Goal: Find specific page/section: Find specific page/section

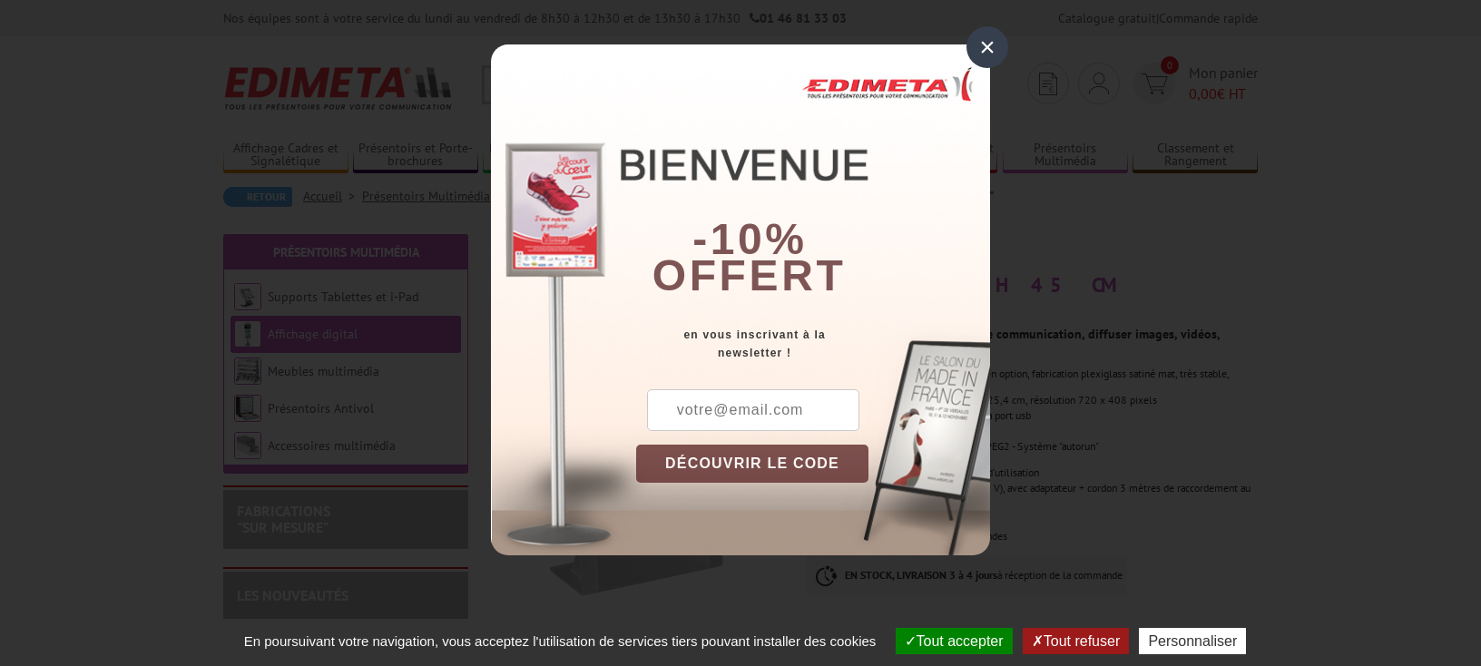
click at [986, 46] on div "×" at bounding box center [988, 47] width 42 height 42
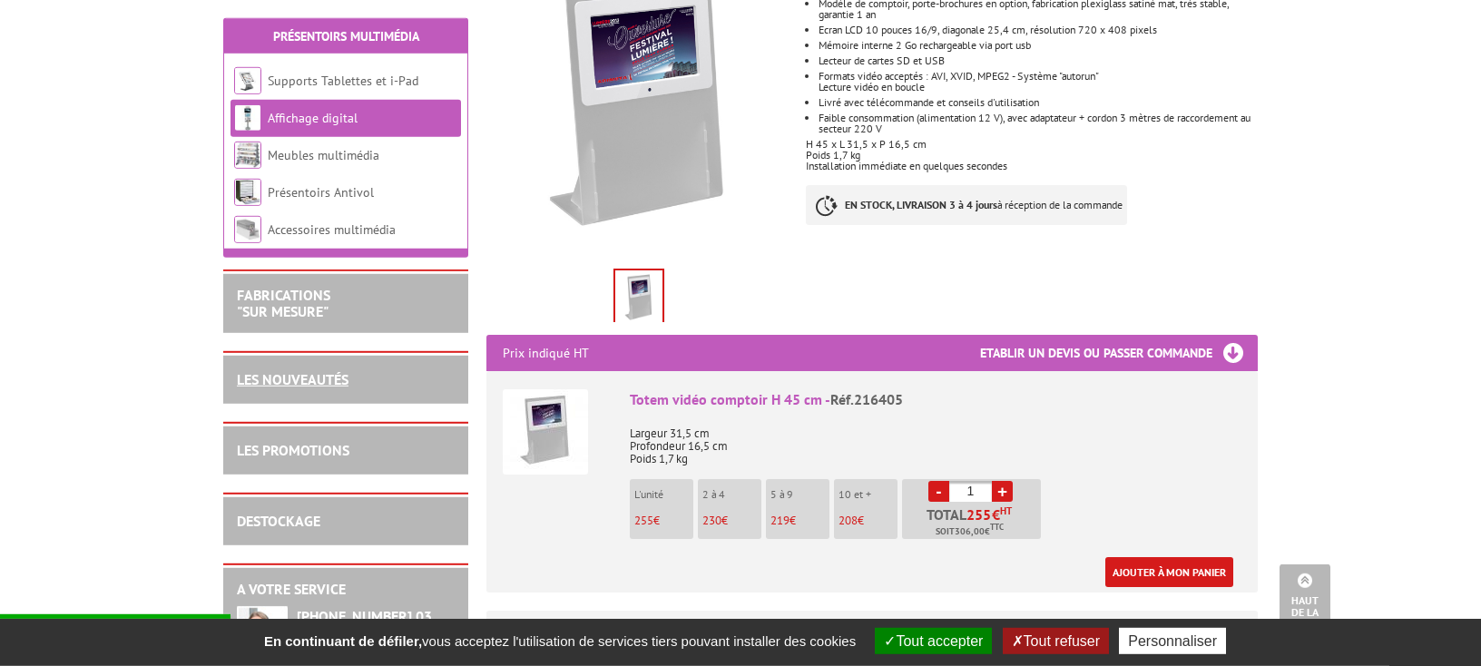
scroll to position [259, 0]
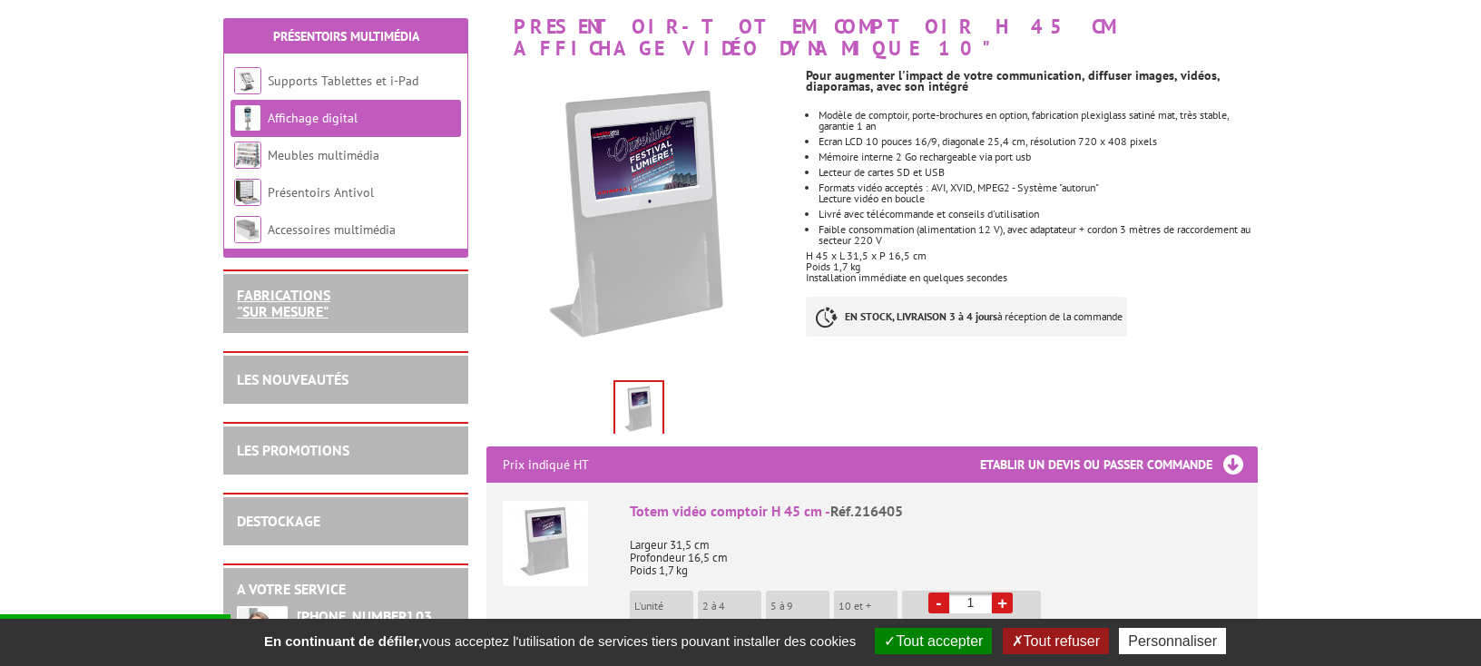
click at [308, 301] on link "FABRICATIONS "Sur Mesure"" at bounding box center [283, 303] width 93 height 34
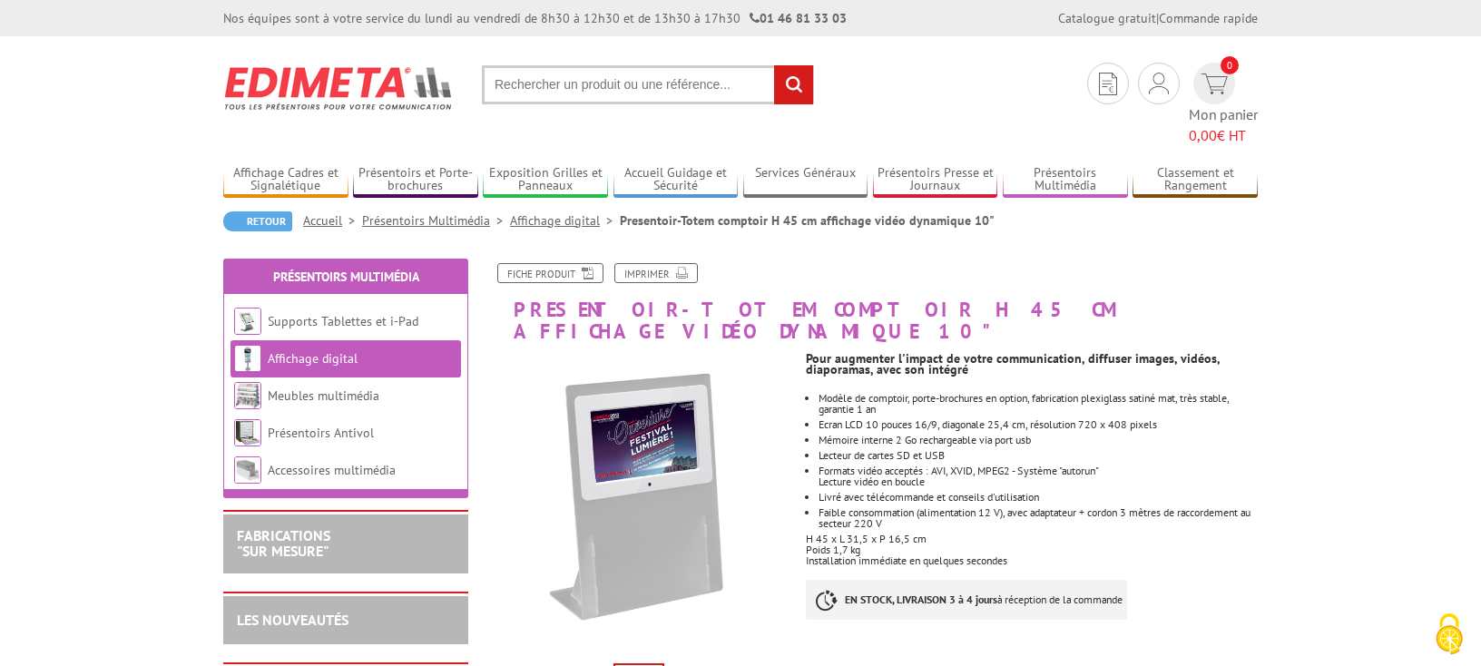
click at [536, 212] on link "Affichage digital" at bounding box center [565, 220] width 110 height 16
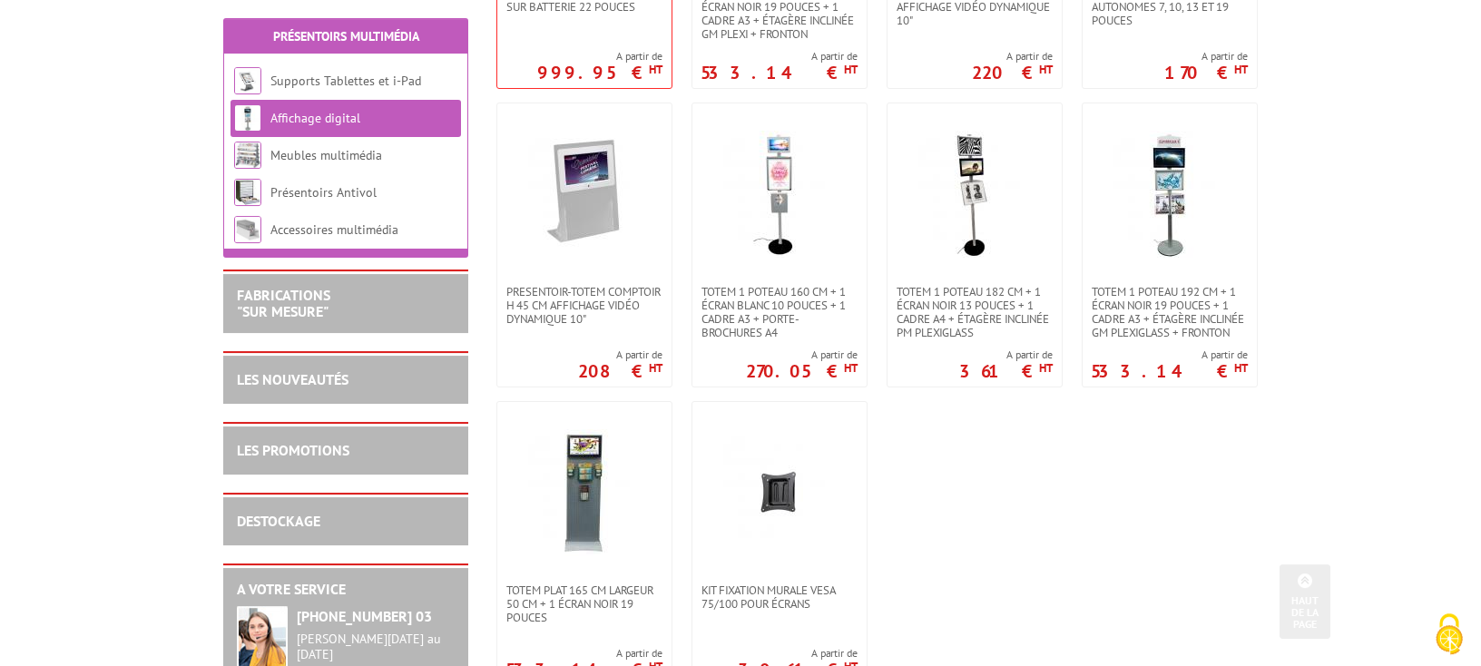
scroll to position [648, 0]
